Goal: Information Seeking & Learning: Find contact information

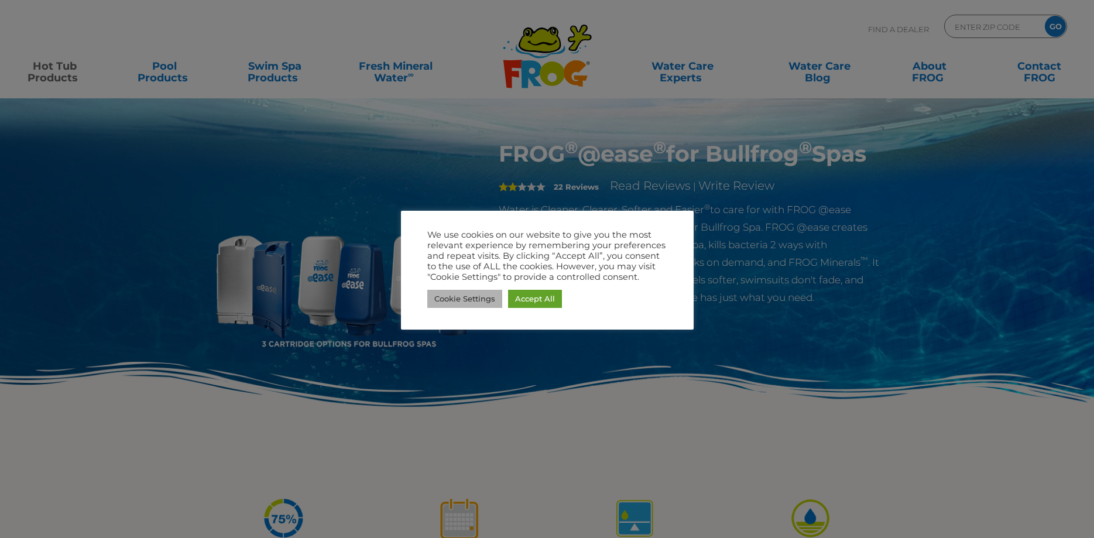
click at [460, 298] on link "Cookie Settings" at bounding box center [464, 299] width 75 height 18
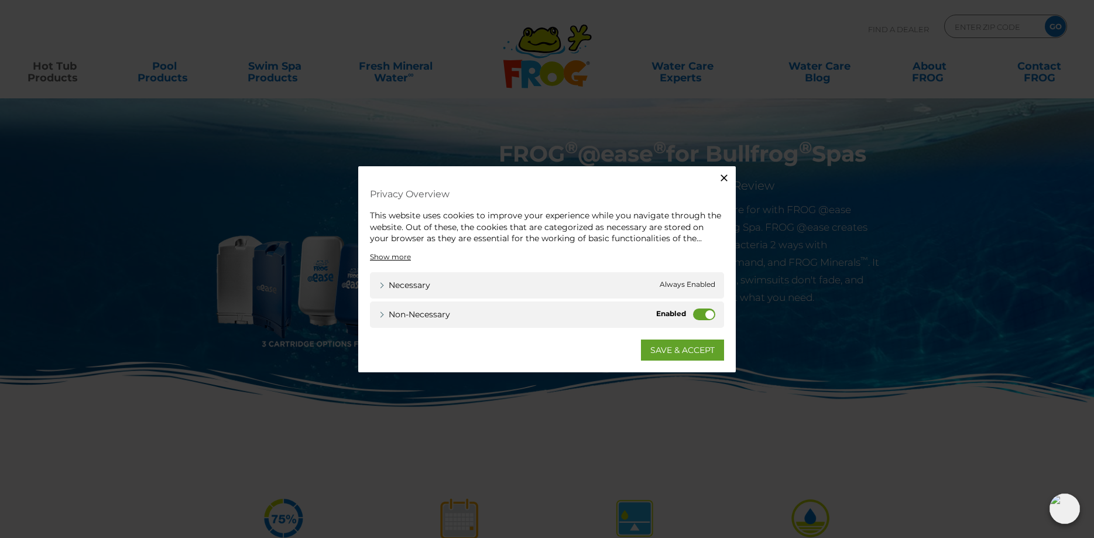
click at [707, 314] on label "Non-necessary" at bounding box center [704, 314] width 22 height 12
click at [0, 0] on input "Non-necessary" at bounding box center [0, 0] width 0 height 0
click at [665, 350] on link "SAVE & ACCEPT" at bounding box center [682, 349] width 83 height 21
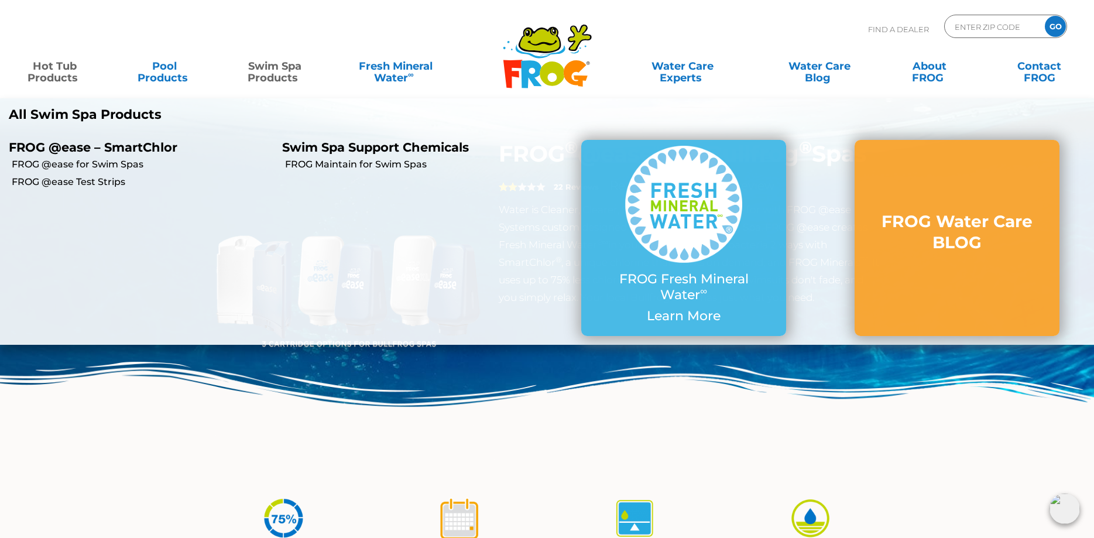
click at [268, 74] on link "Swim Spa Products" at bounding box center [274, 65] width 85 height 23
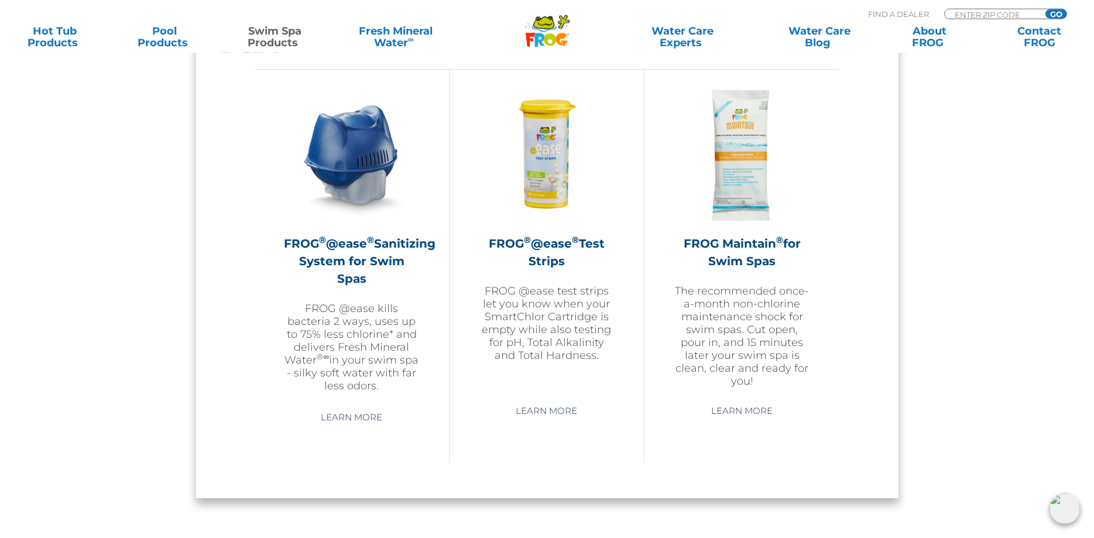
scroll to position [1017, 0]
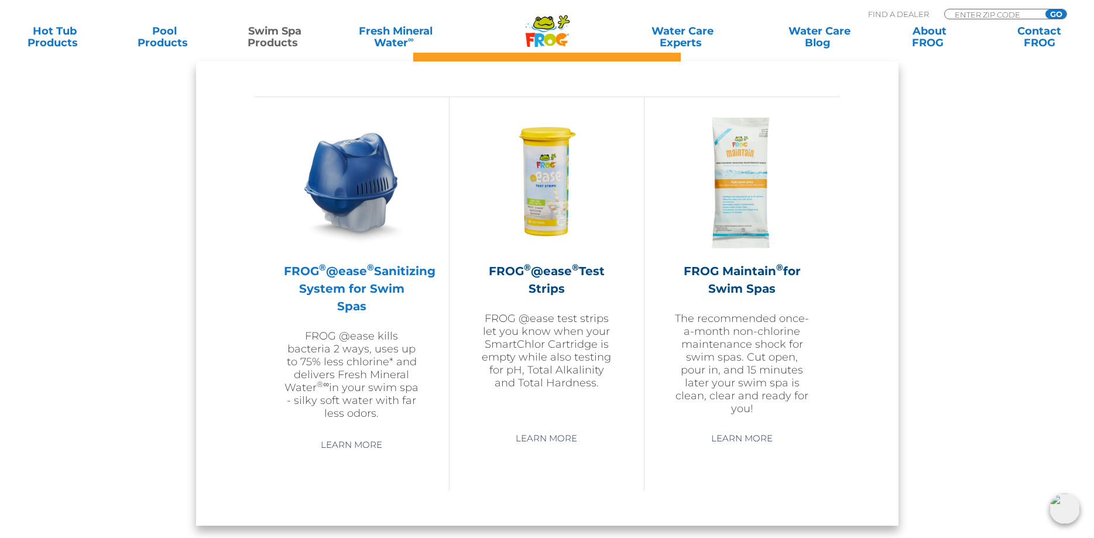
click at [350, 328] on div "FROG ® @ease ® Sanitizing System for Swim Spas FROG @ease kills bacteria 2 ways…" at bounding box center [352, 341] width 136 height 158
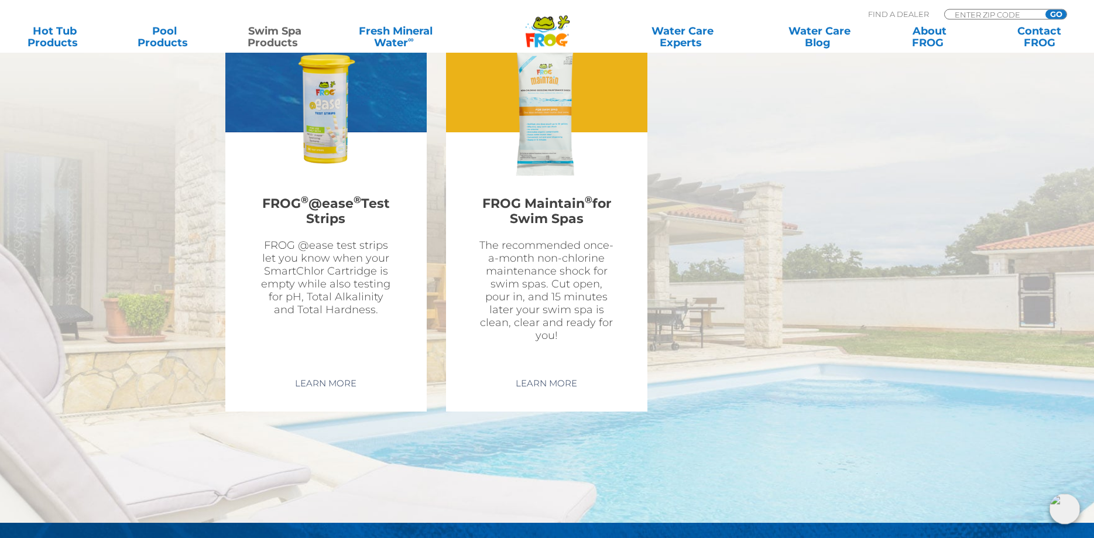
scroll to position [3106, 0]
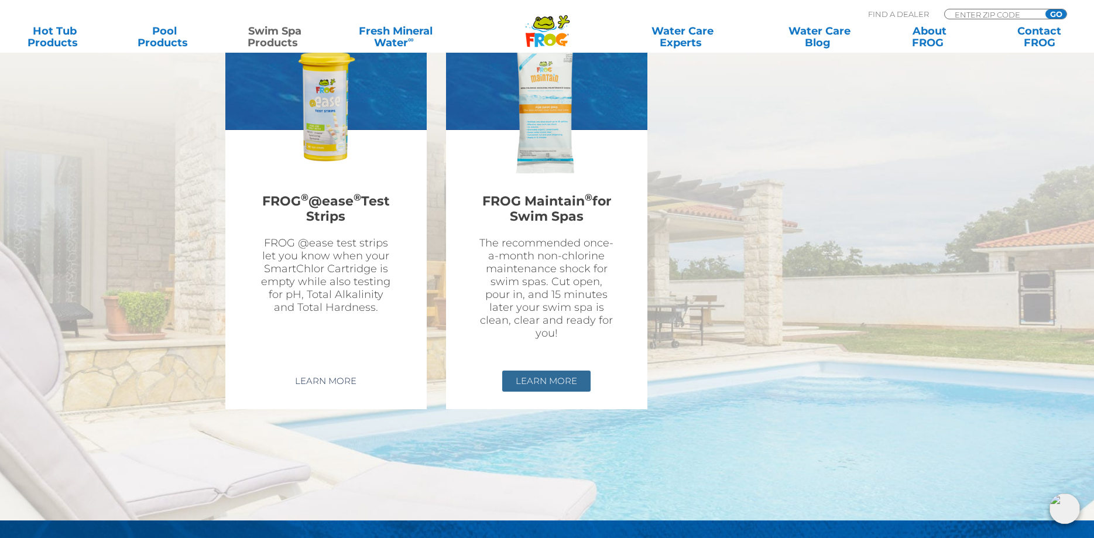
click at [557, 379] on link "Learn More" at bounding box center [546, 381] width 88 height 21
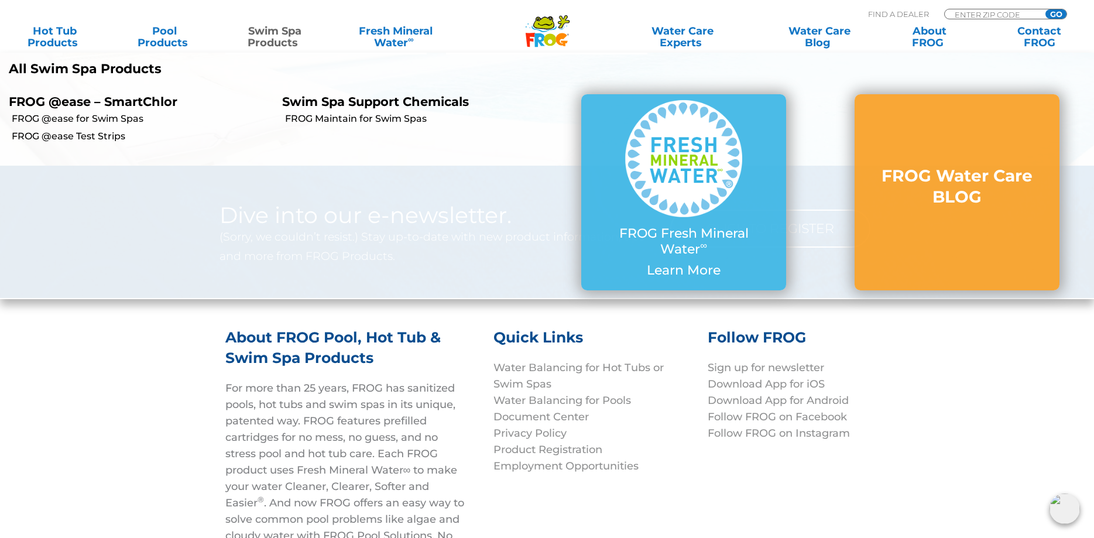
scroll to position [2857, 0]
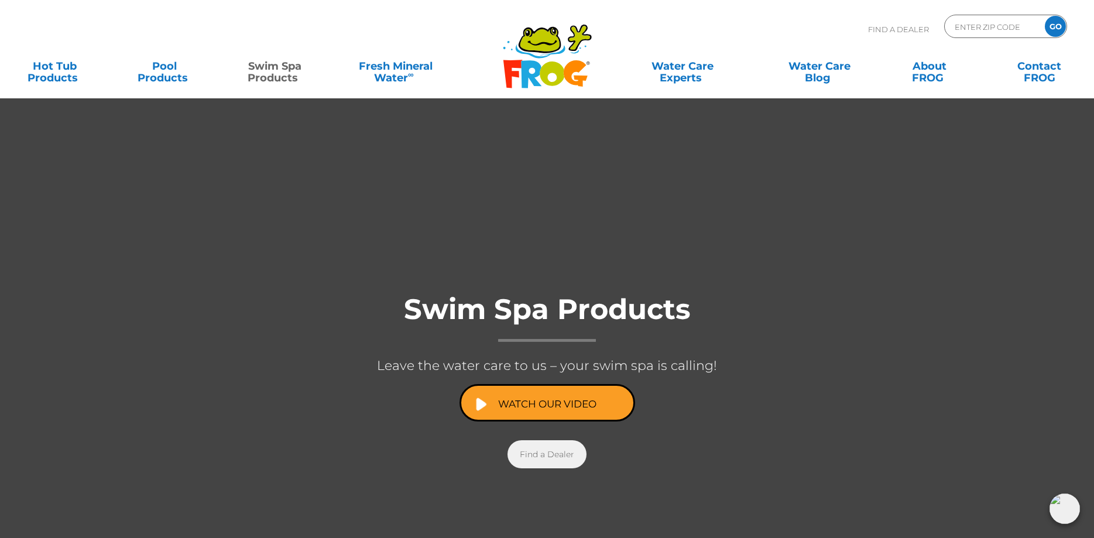
click at [547, 452] on link "Find a Dealer" at bounding box center [547, 454] width 79 height 28
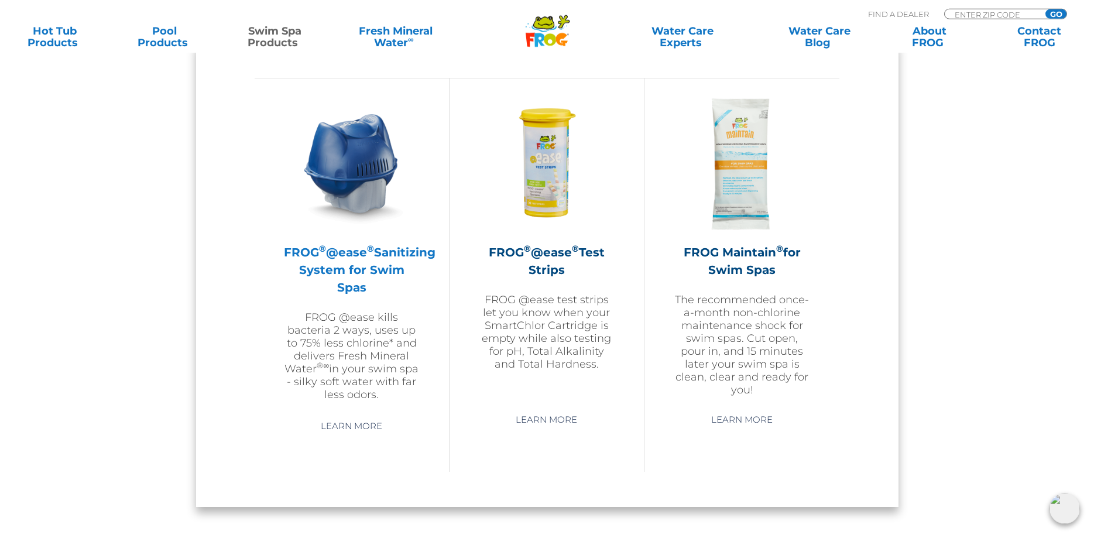
scroll to position [1135, 0]
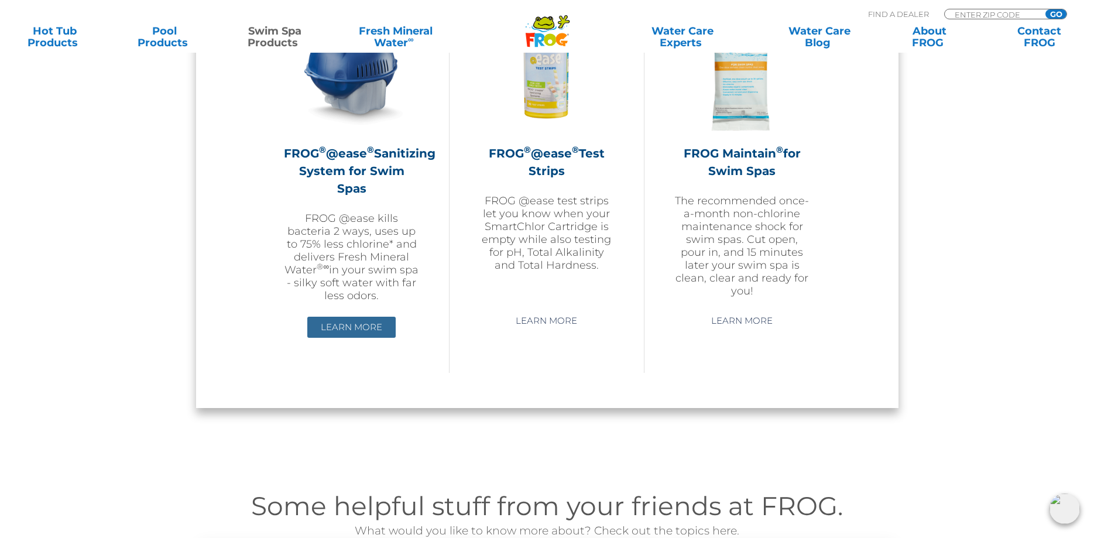
click at [371, 319] on link "Learn More" at bounding box center [351, 327] width 88 height 21
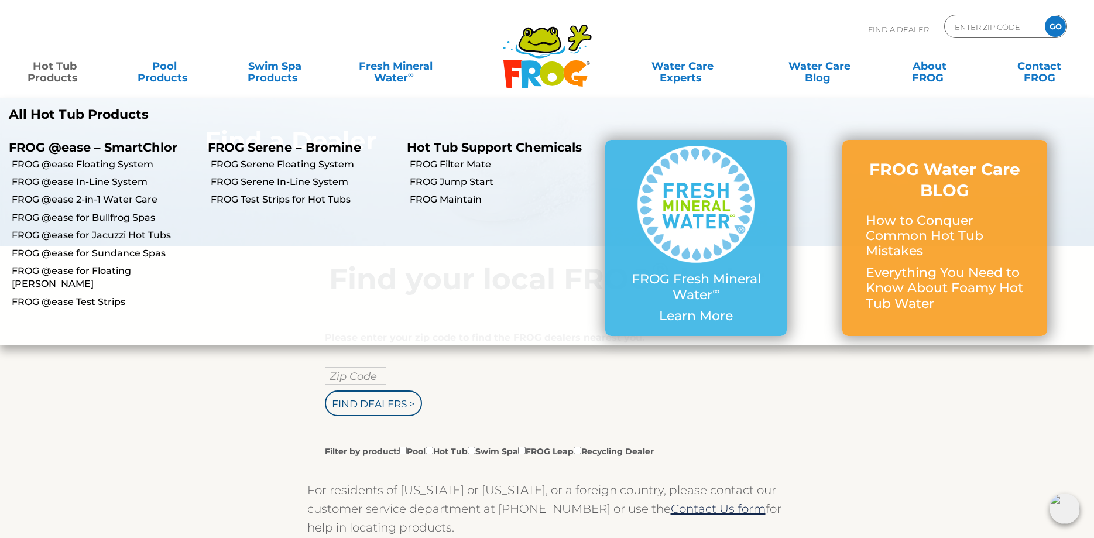
click at [51, 78] on link "Hot Tub Products" at bounding box center [54, 65] width 85 height 23
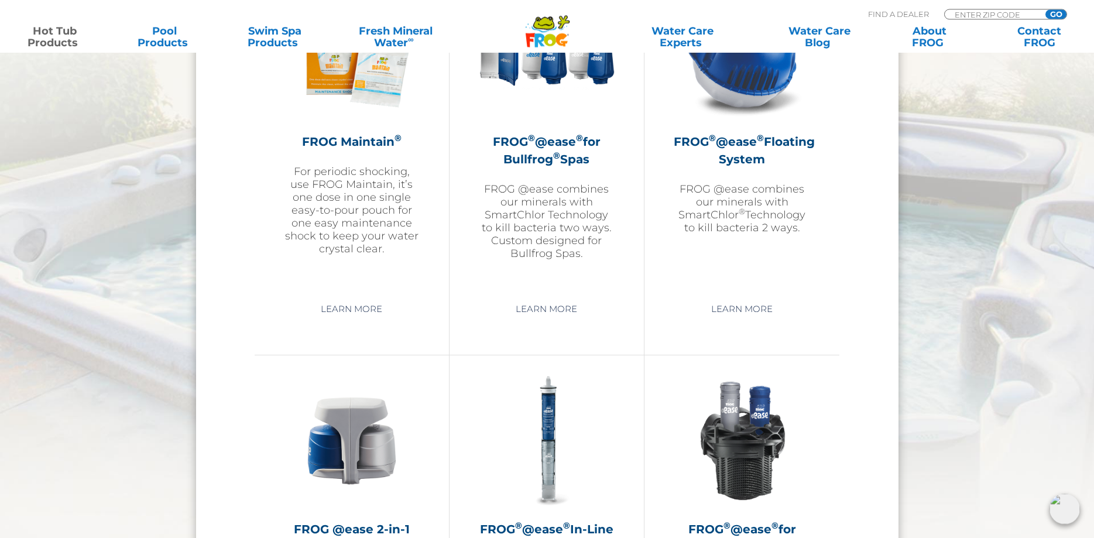
scroll to position [1314, 0]
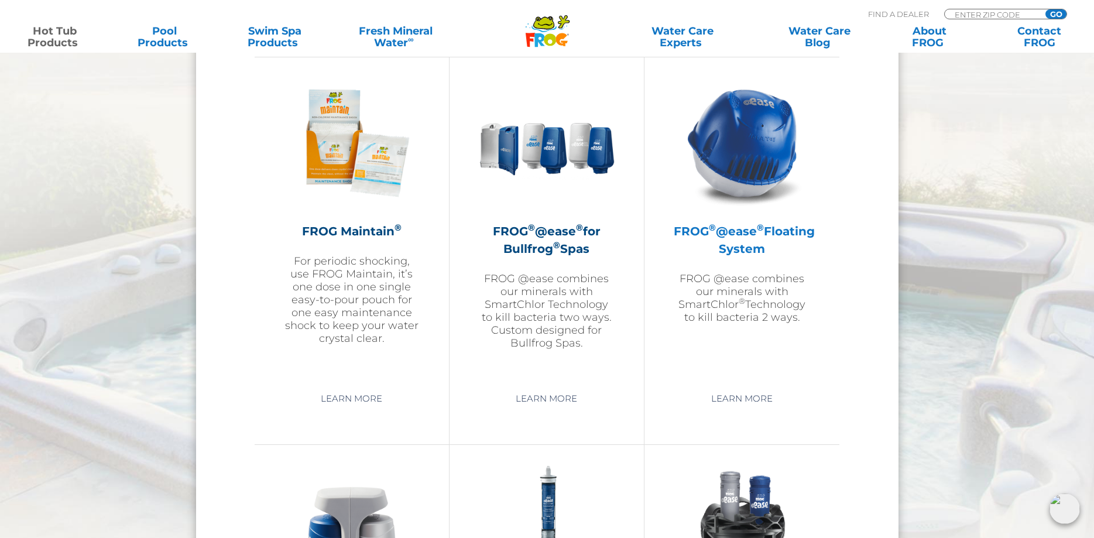
click at [712, 247] on h2 "FROG ® @ease ® Floating System" at bounding box center [742, 240] width 136 height 35
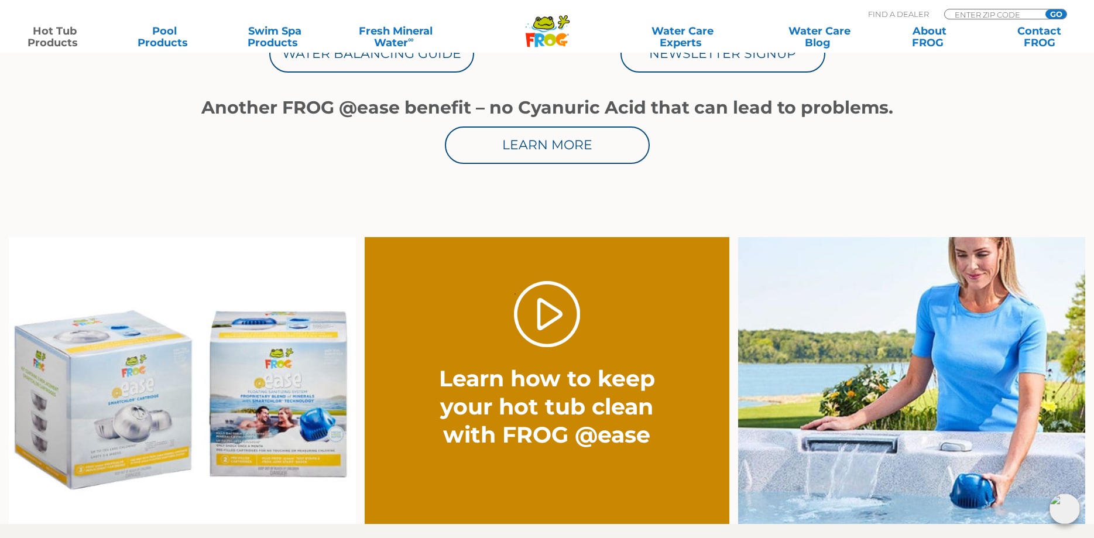
scroll to position [663, 0]
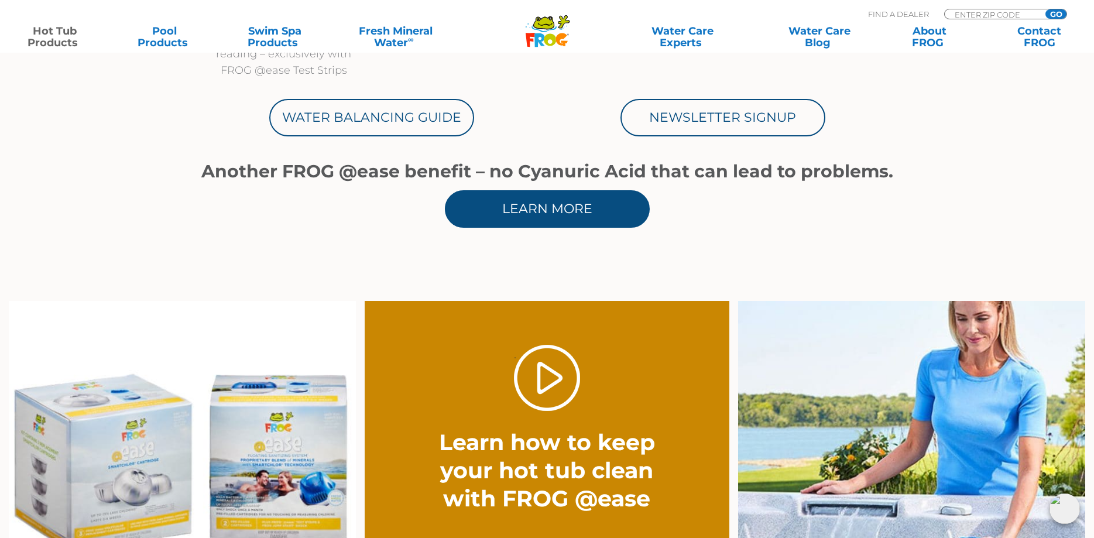
click at [552, 220] on link "Learn More" at bounding box center [547, 208] width 205 height 37
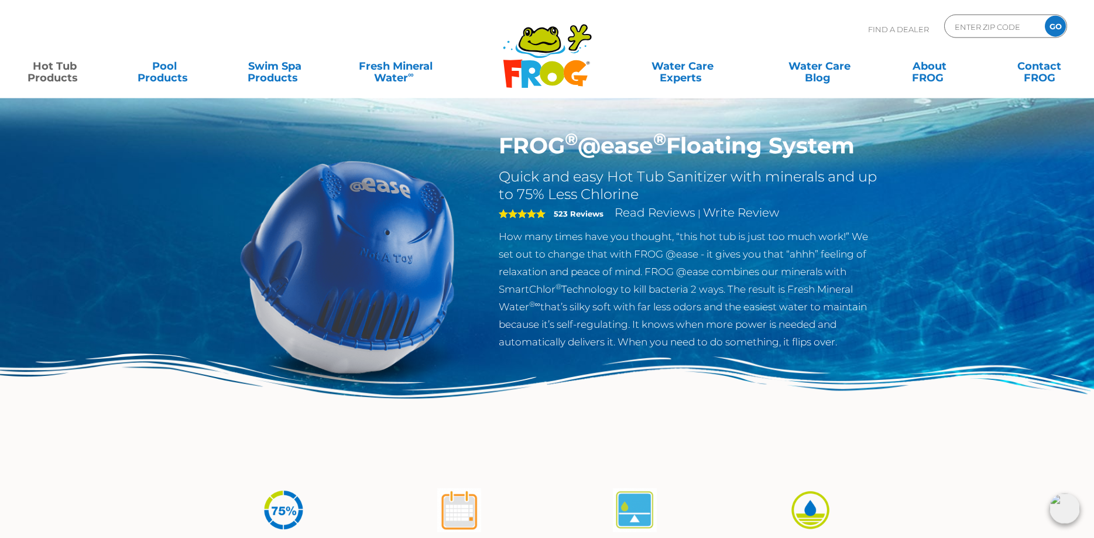
scroll to position [0, 0]
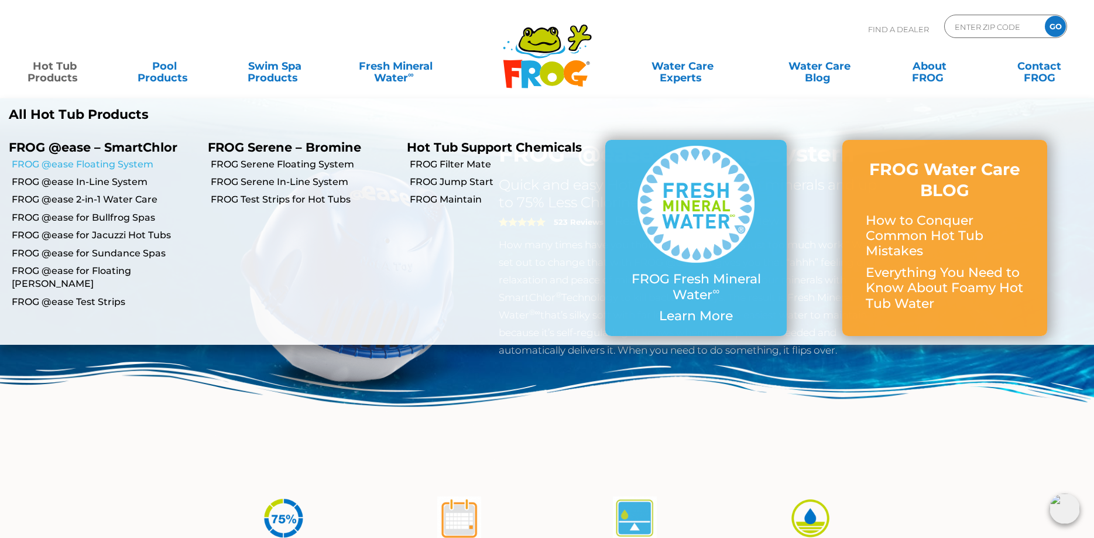
click at [94, 160] on link "FROG @ease Floating System" at bounding box center [105, 164] width 187 height 13
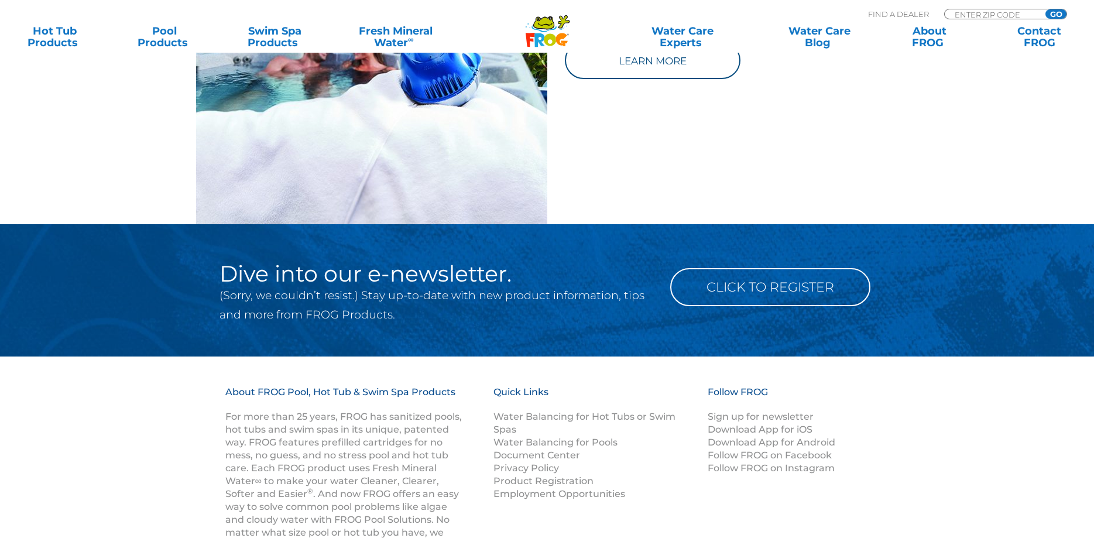
scroll to position [1968, 0]
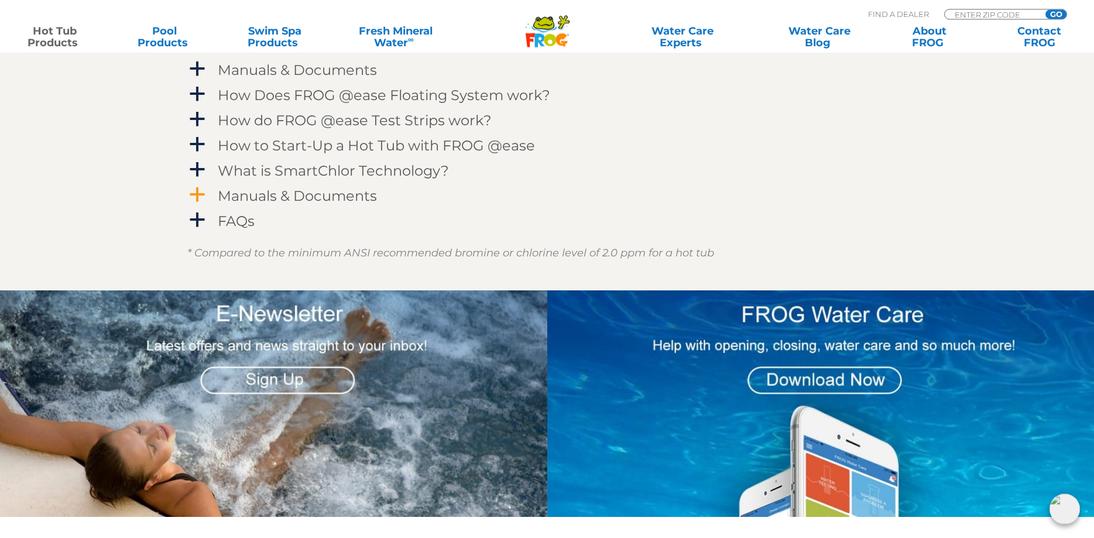
scroll to position [1374, 0]
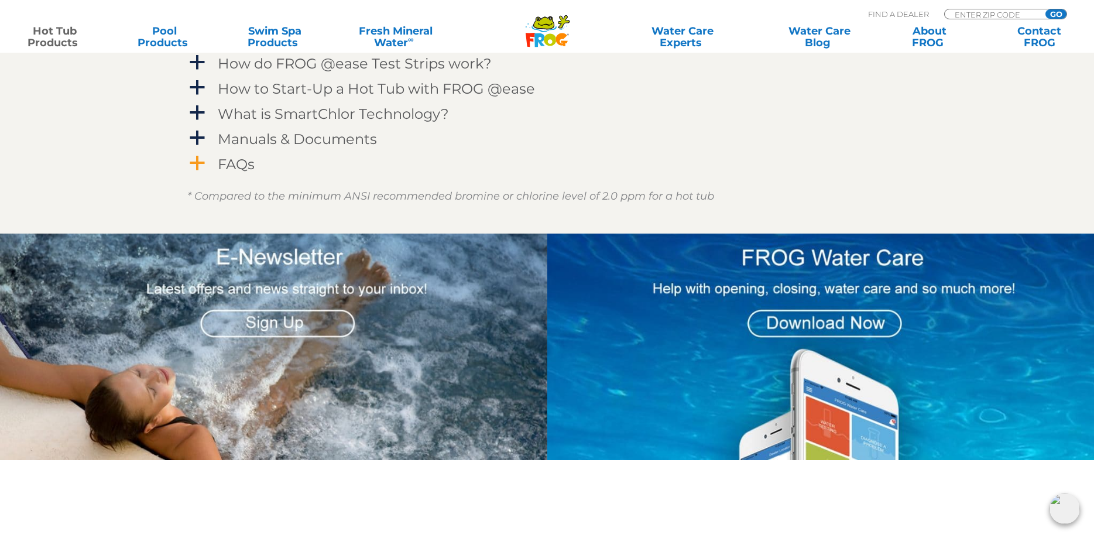
click at [199, 162] on span "a" at bounding box center [198, 164] width 18 height 18
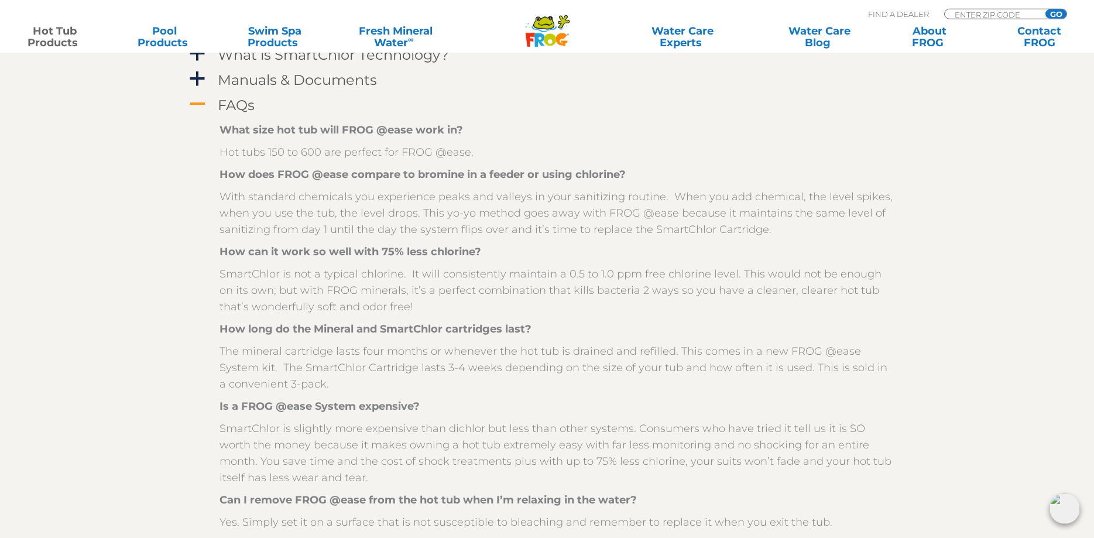
scroll to position [1314, 0]
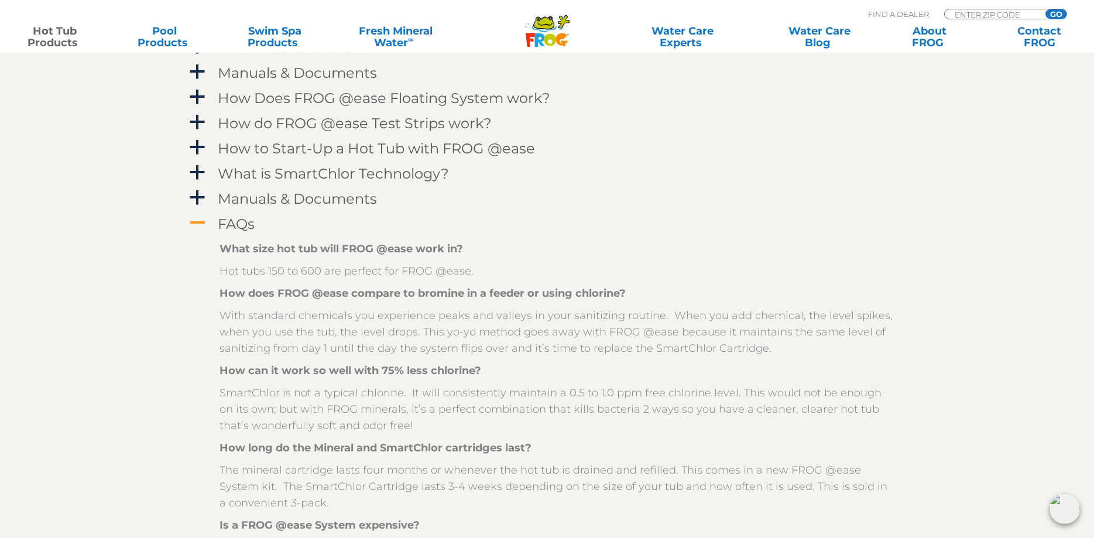
click at [203, 216] on span "A" at bounding box center [198, 223] width 18 height 18
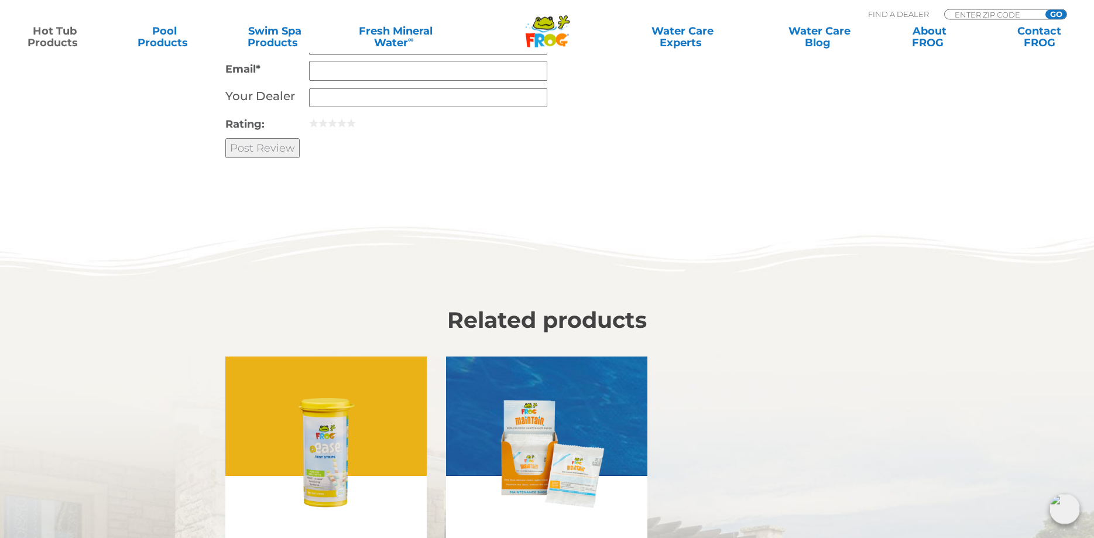
scroll to position [3106, 0]
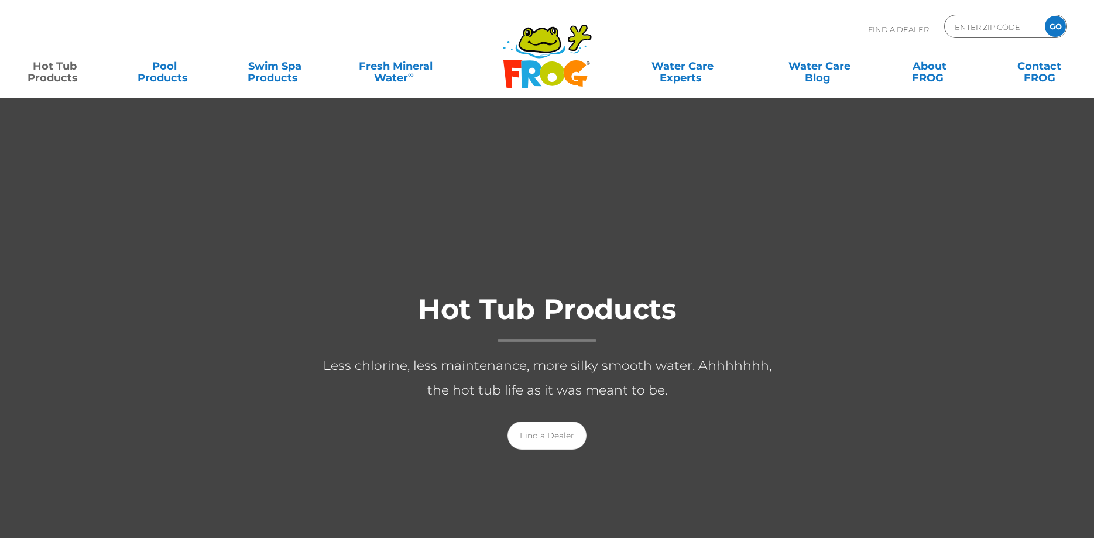
scroll to position [1314, 0]
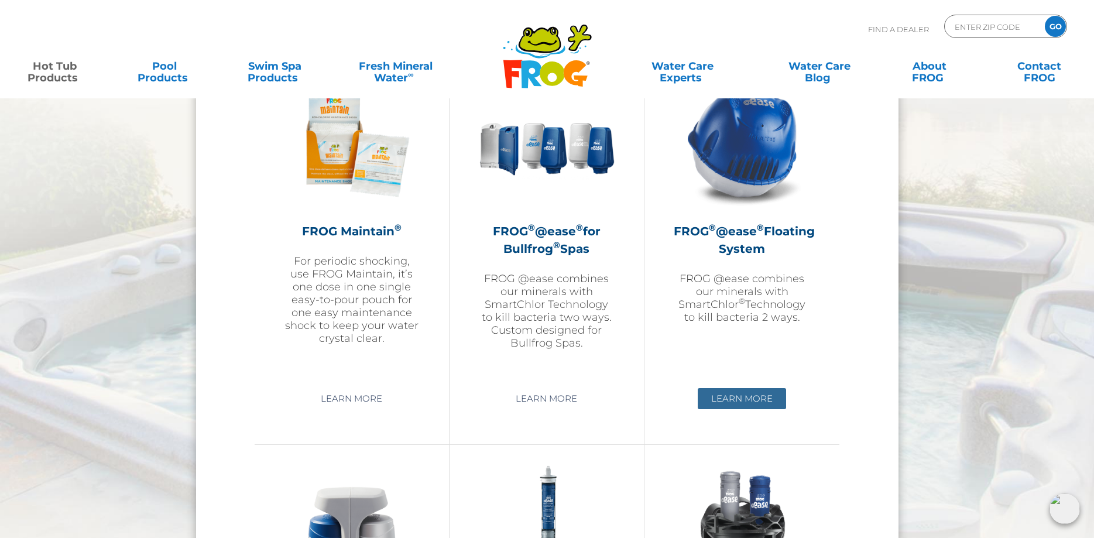
click at [761, 401] on link "Learn More" at bounding box center [742, 398] width 88 height 21
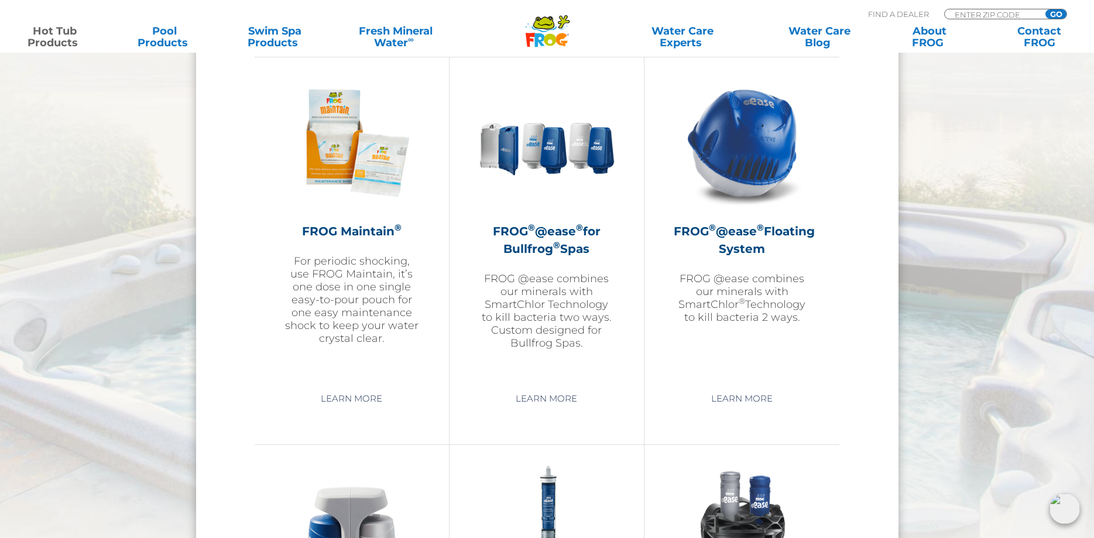
scroll to position [1075, 0]
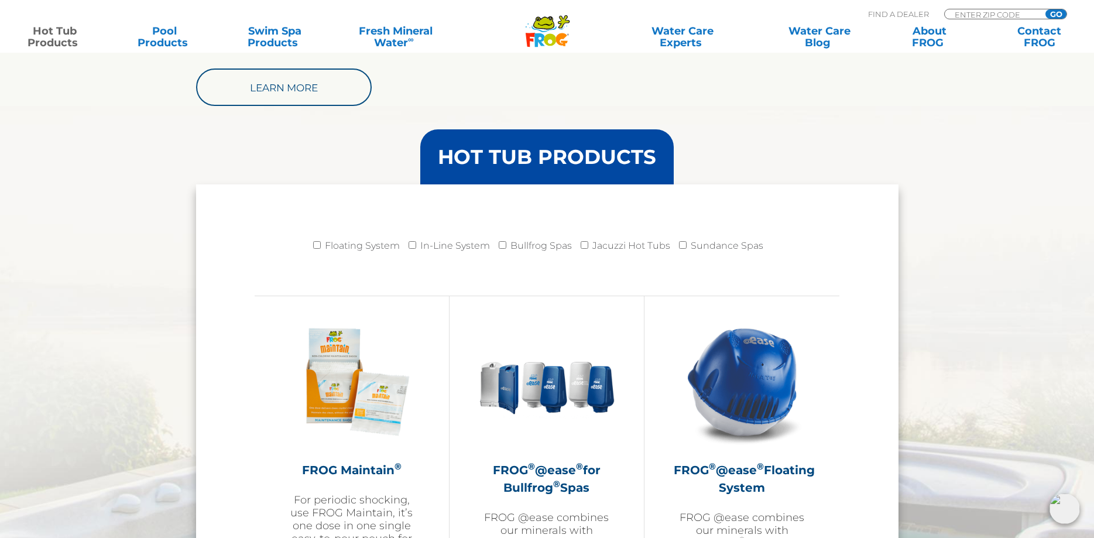
click at [892, 14] on p "Find A Dealer" at bounding box center [898, 14] width 61 height 11
click at [958, 9] on div "ENTER ZIP CODE GO" at bounding box center [1005, 14] width 123 height 11
click at [958, 14] on input "Zip Code Form" at bounding box center [993, 14] width 79 height 10
type input "22963"
click at [1046, 9] on input "GO" at bounding box center [1056, 13] width 21 height 9
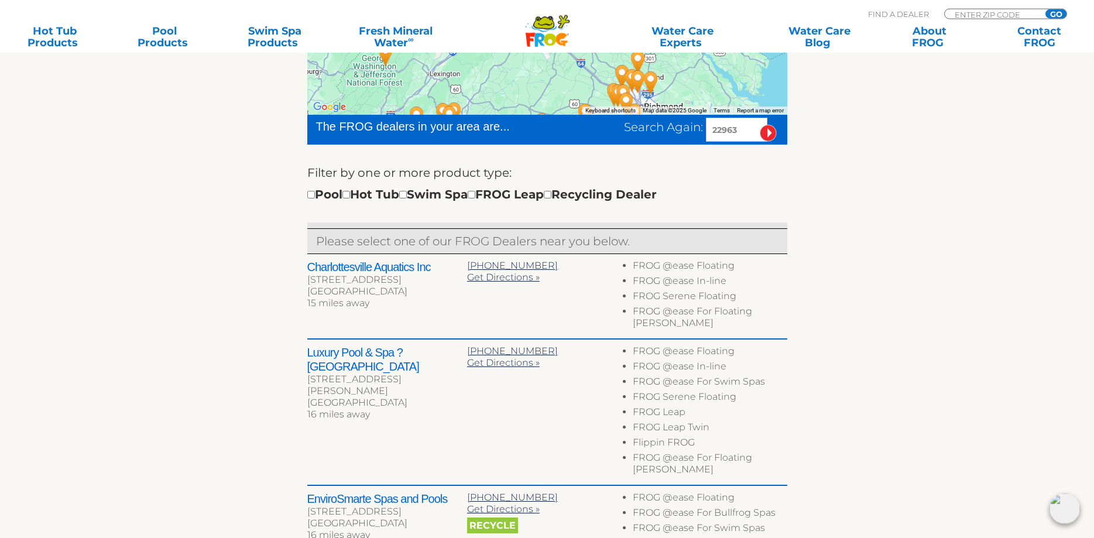
scroll to position [597, 0]
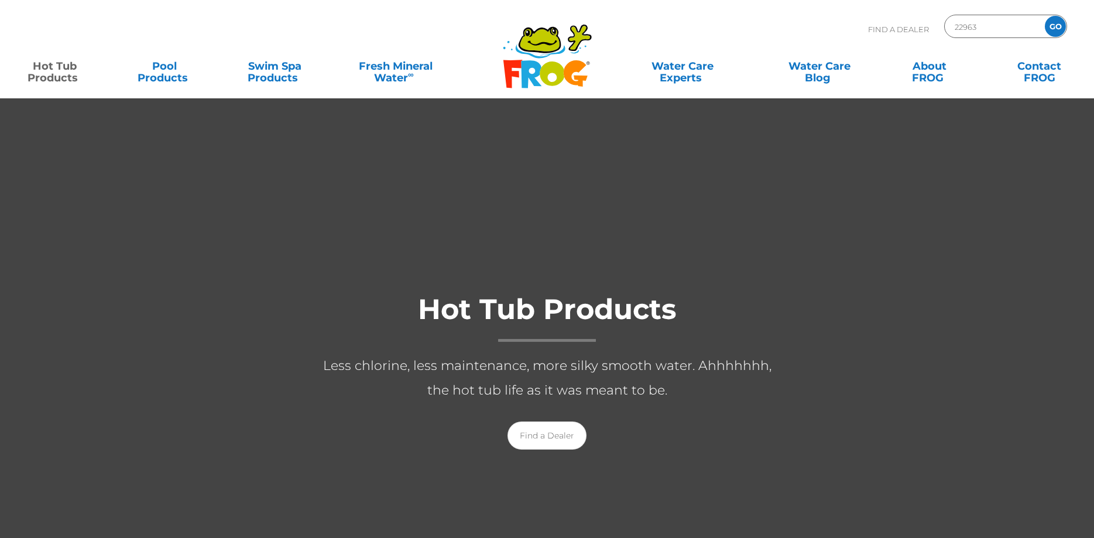
scroll to position [1075, 0]
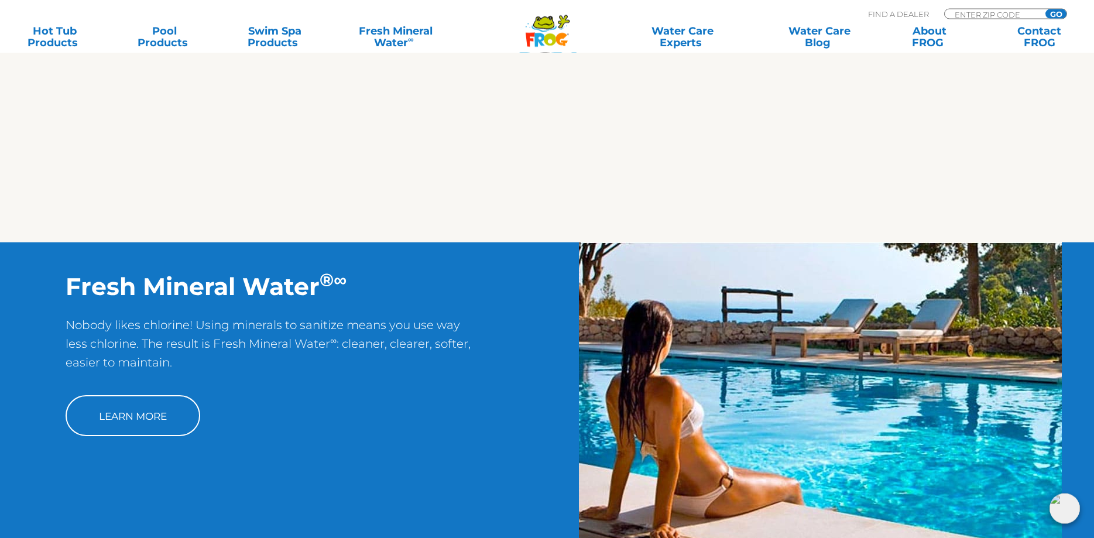
scroll to position [956, 0]
